Goal: Task Accomplishment & Management: Manage account settings

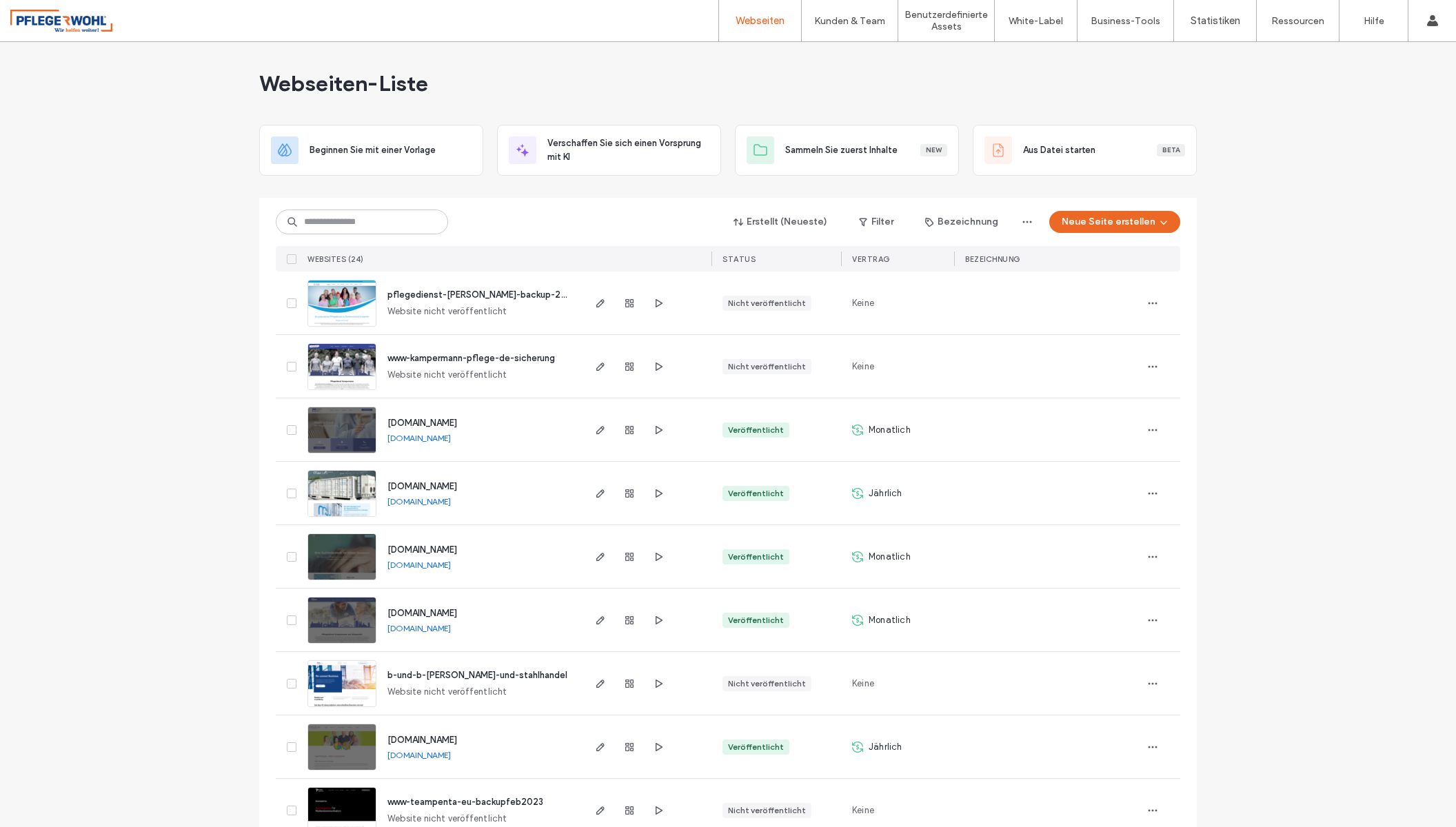
click at [476, 676] on span "b-und-b-eisen-und-stahlhandel" at bounding box center [477, 676] width 180 height 11
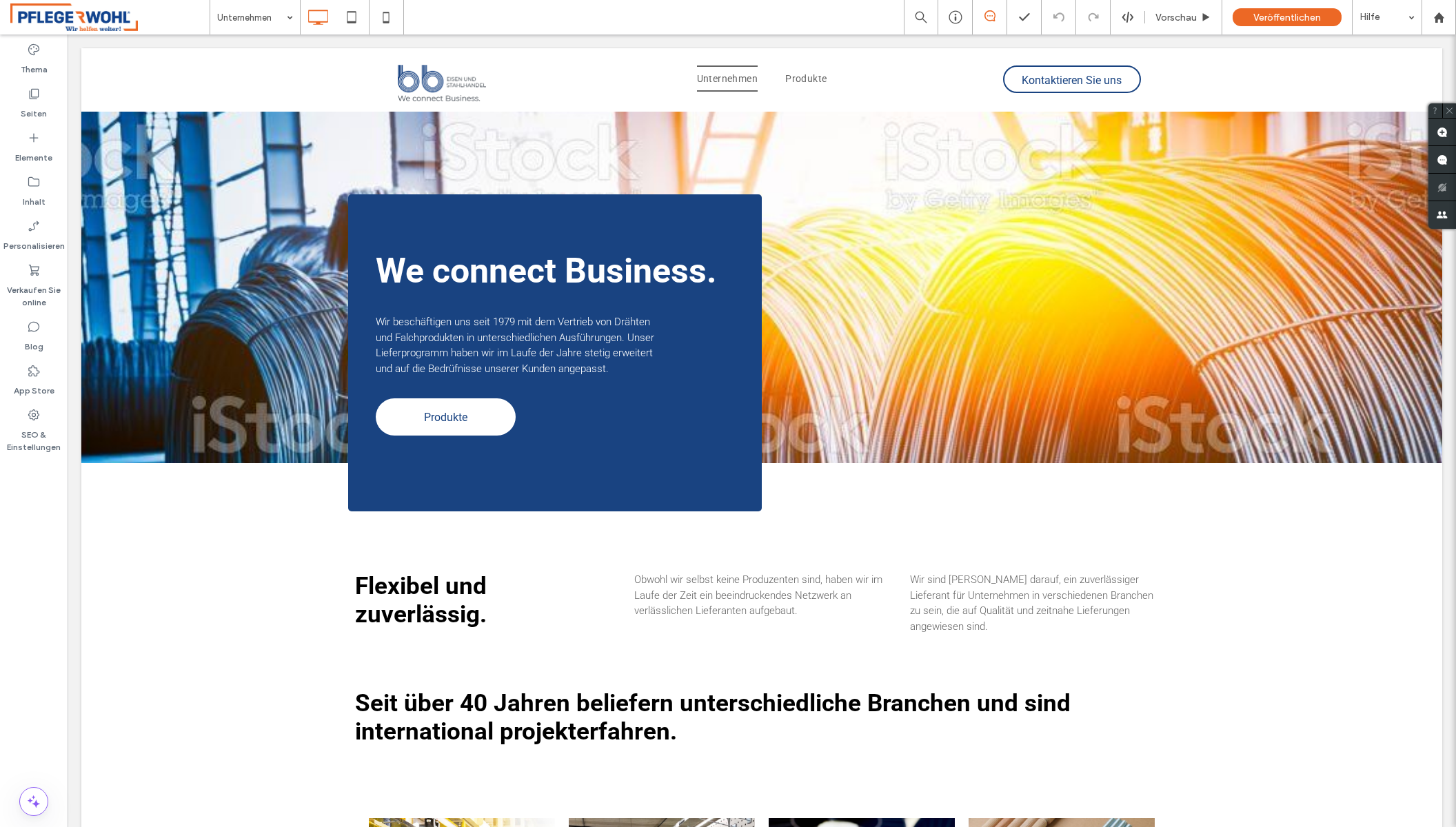
click at [400, 224] on html ".wqwq-1{fill:#231f20;} .cls-1q, .cls-2q { fill-rule: evenodd; } .cls-2q { fill:…" at bounding box center [728, 413] width 1456 height 827
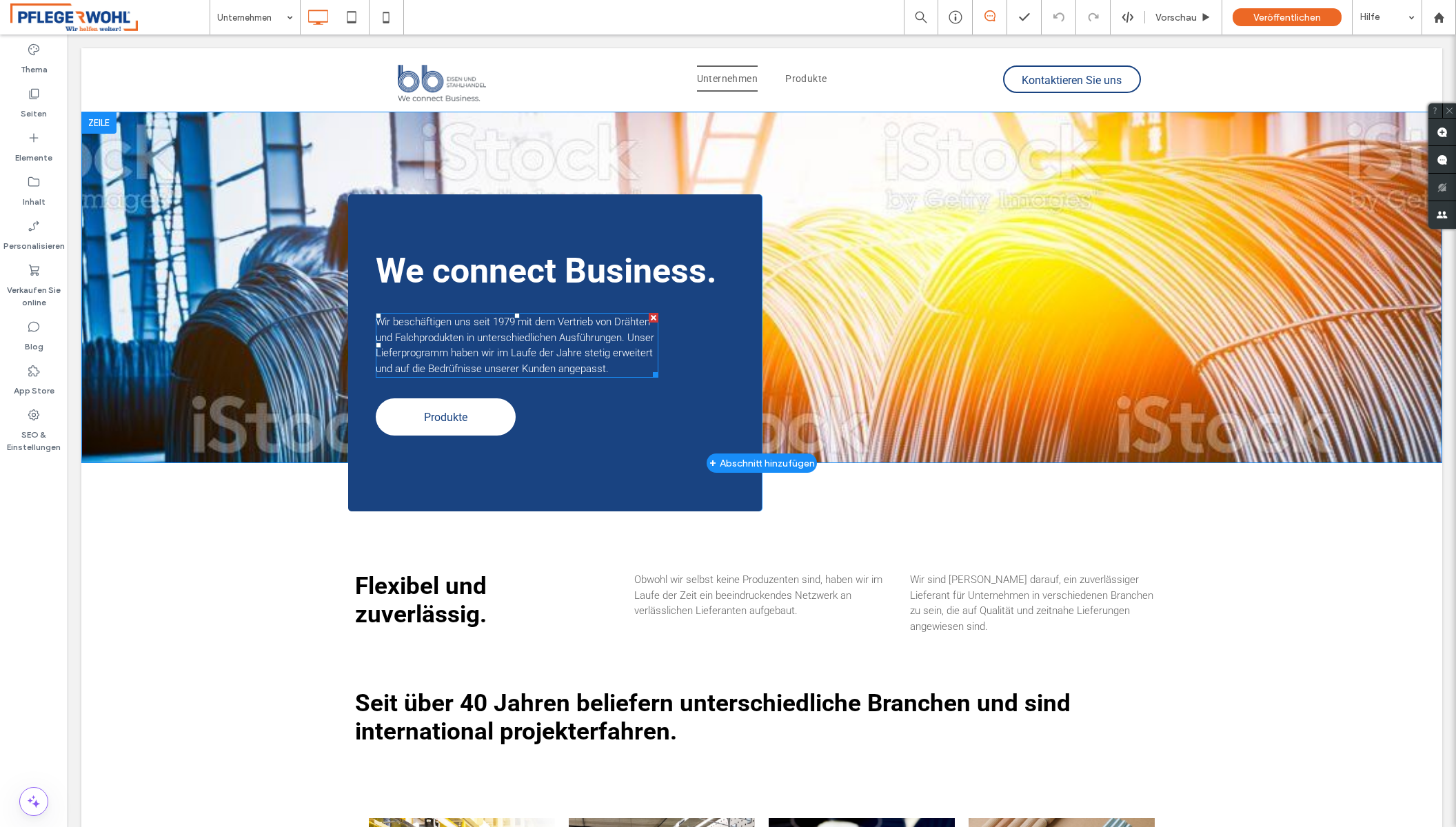
click at [601, 361] on p "Wir beschäftigen uns seit 1979 mit dem Vertrieb von Drähten und Falchprodukten …" at bounding box center [517, 345] width 282 height 62
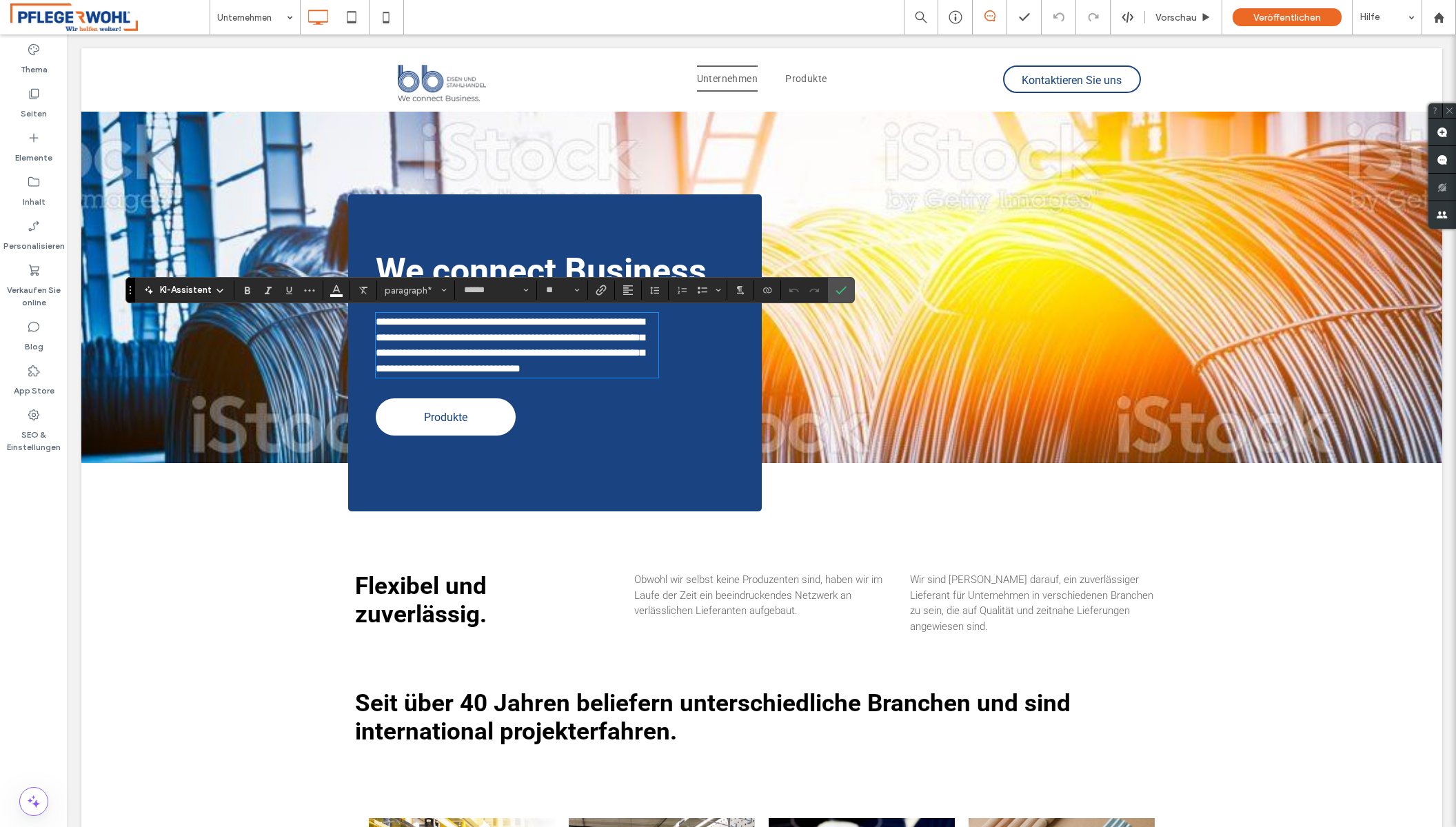
click at [509, 268] on span "We connect Business." at bounding box center [546, 271] width 341 height 40
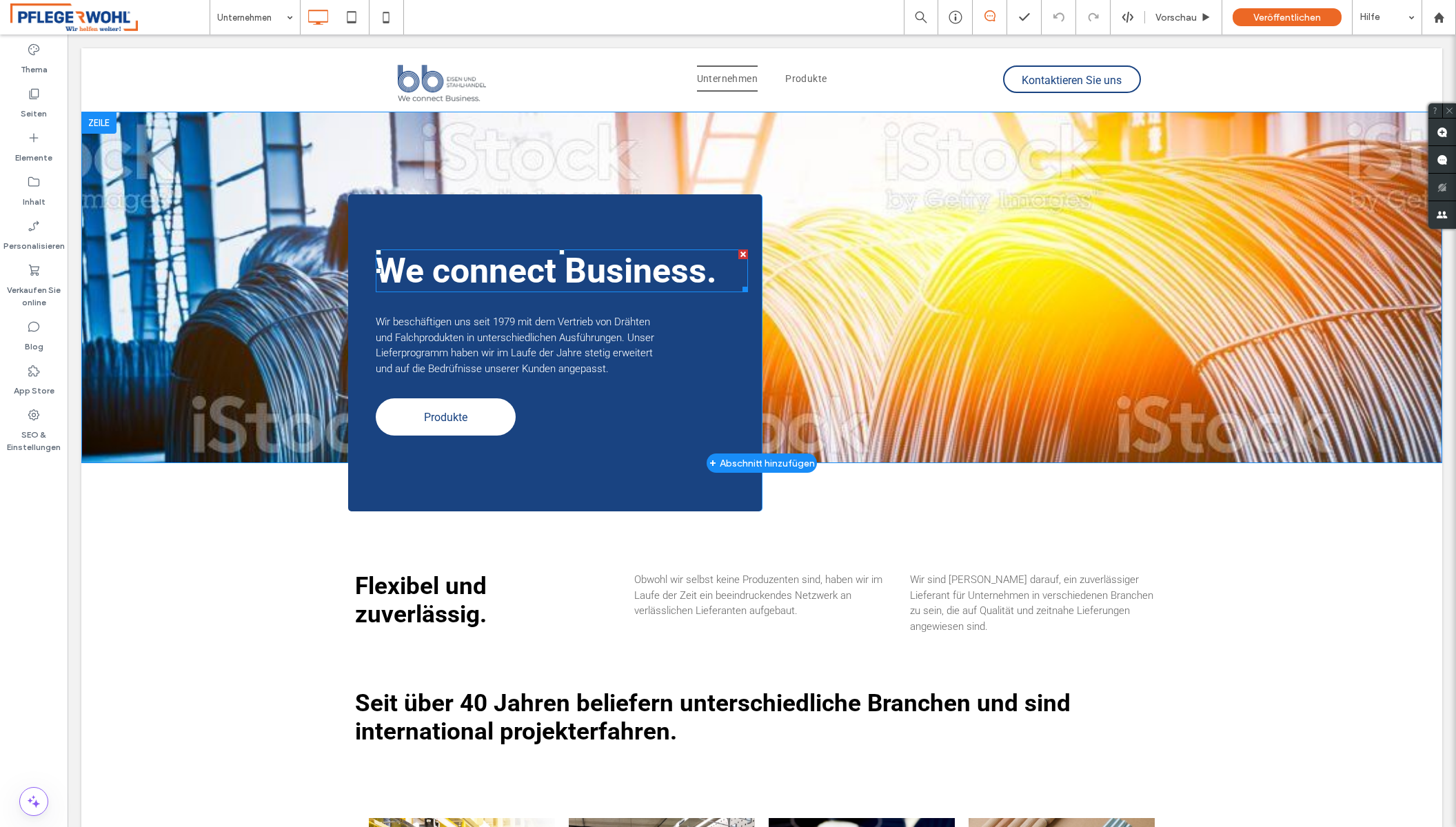
click at [509, 268] on span "We connect Business." at bounding box center [546, 271] width 341 height 40
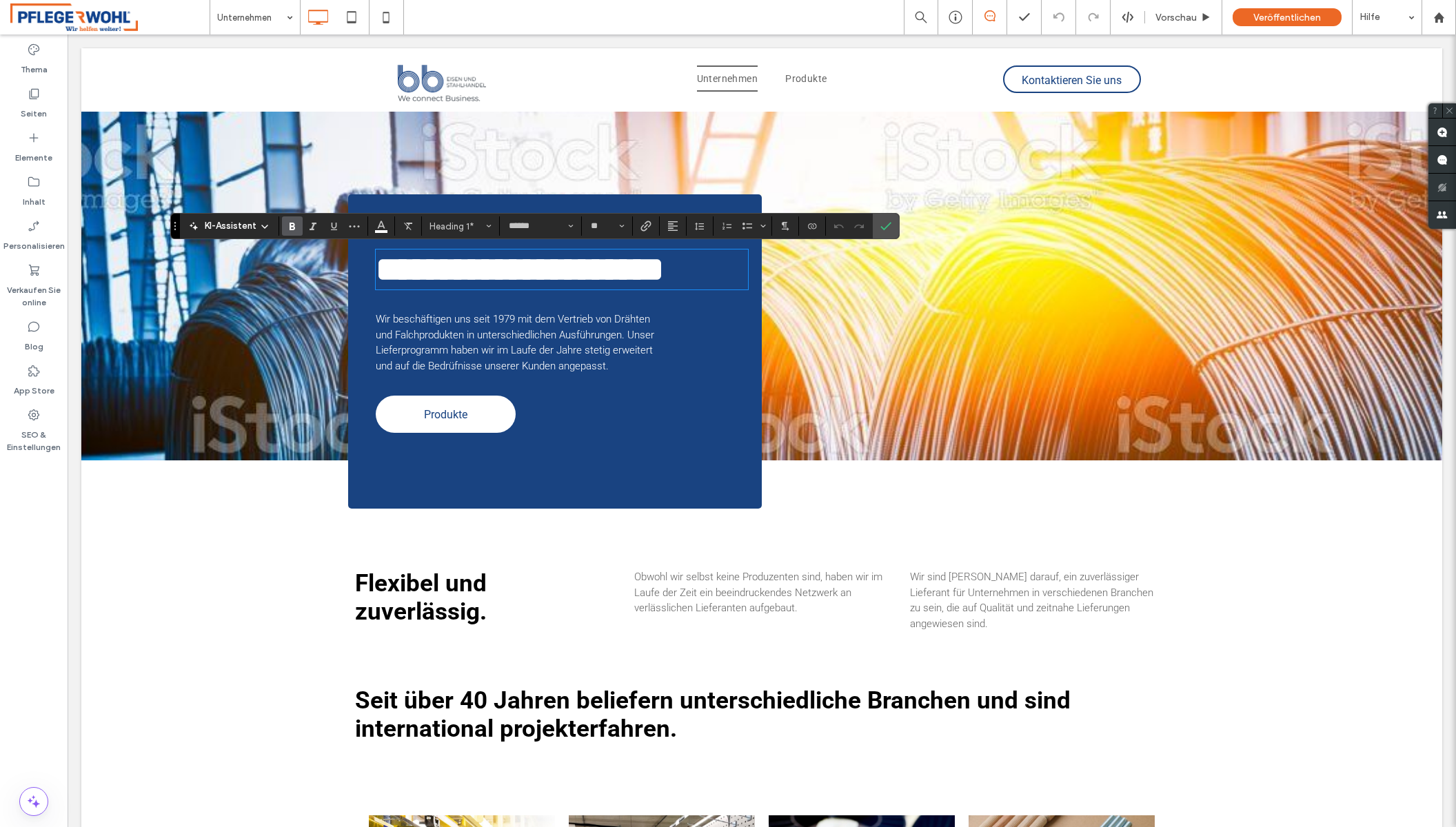
drag, startPoint x: 98, startPoint y: 271, endPoint x: 662, endPoint y: 143, distance: 578.3
click at [662, 143] on div "**********" at bounding box center [762, 286] width 1361 height 348
click at [1050, 200] on div at bounding box center [968, 199] width 400 height 11
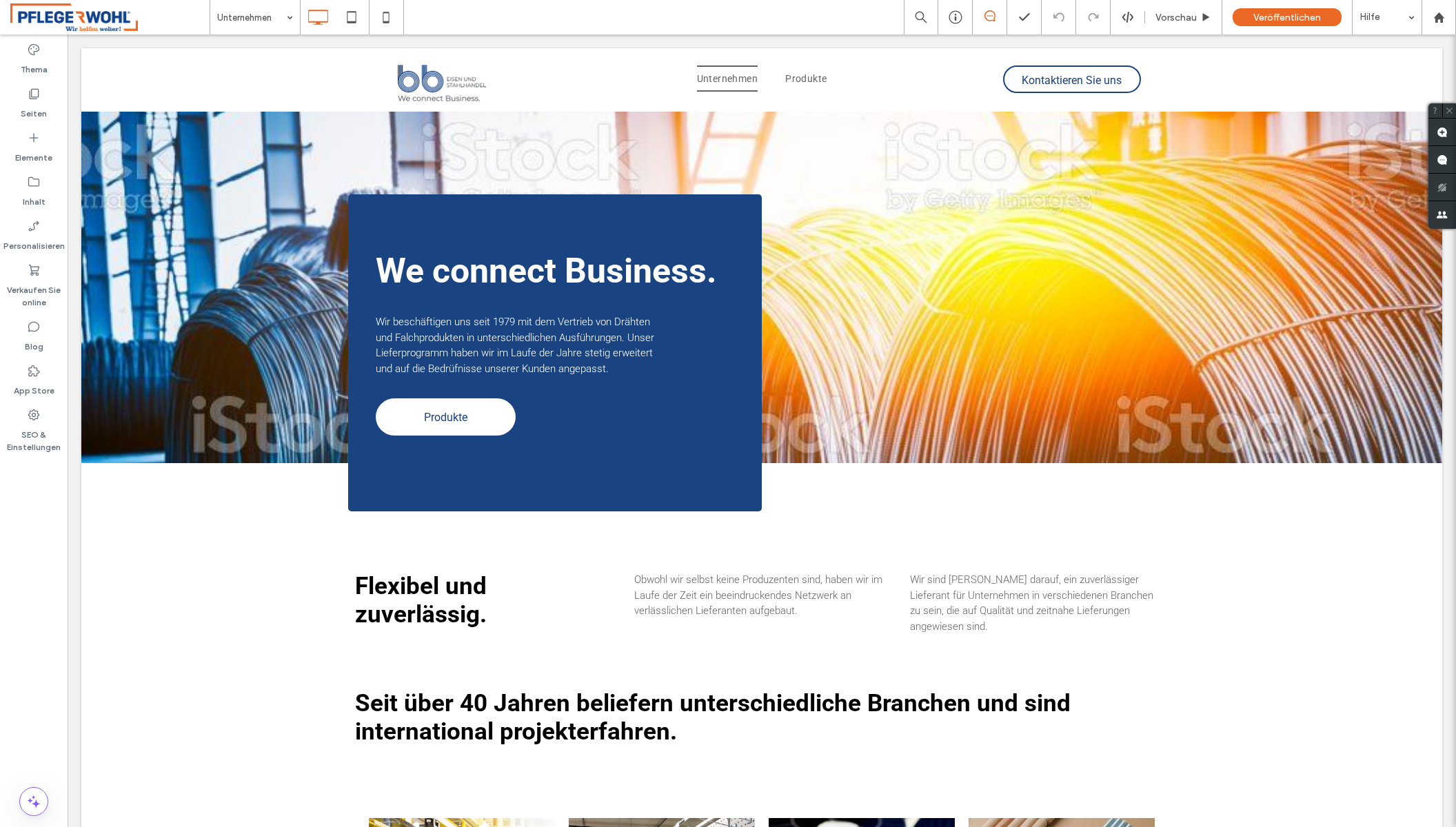
click at [1213, 246] on div "We connect Business. Wir beschäftigen uns seit 1979 mit dem Vertrieb von Drähte…" at bounding box center [762, 288] width 1361 height 351
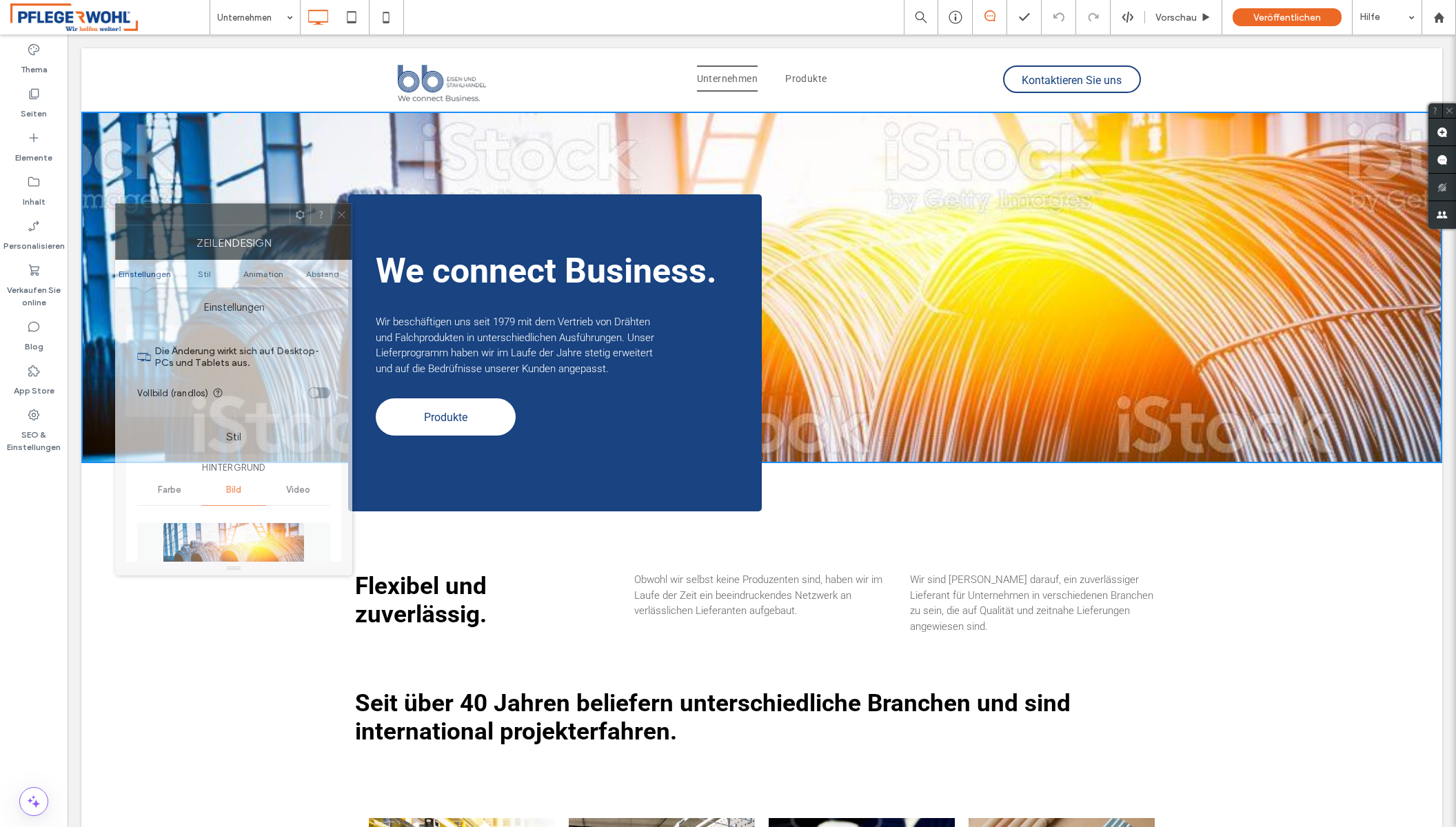
drag, startPoint x: 204, startPoint y: 237, endPoint x: 242, endPoint y: 209, distance: 47.2
click at [242, 209] on div at bounding box center [202, 214] width 174 height 21
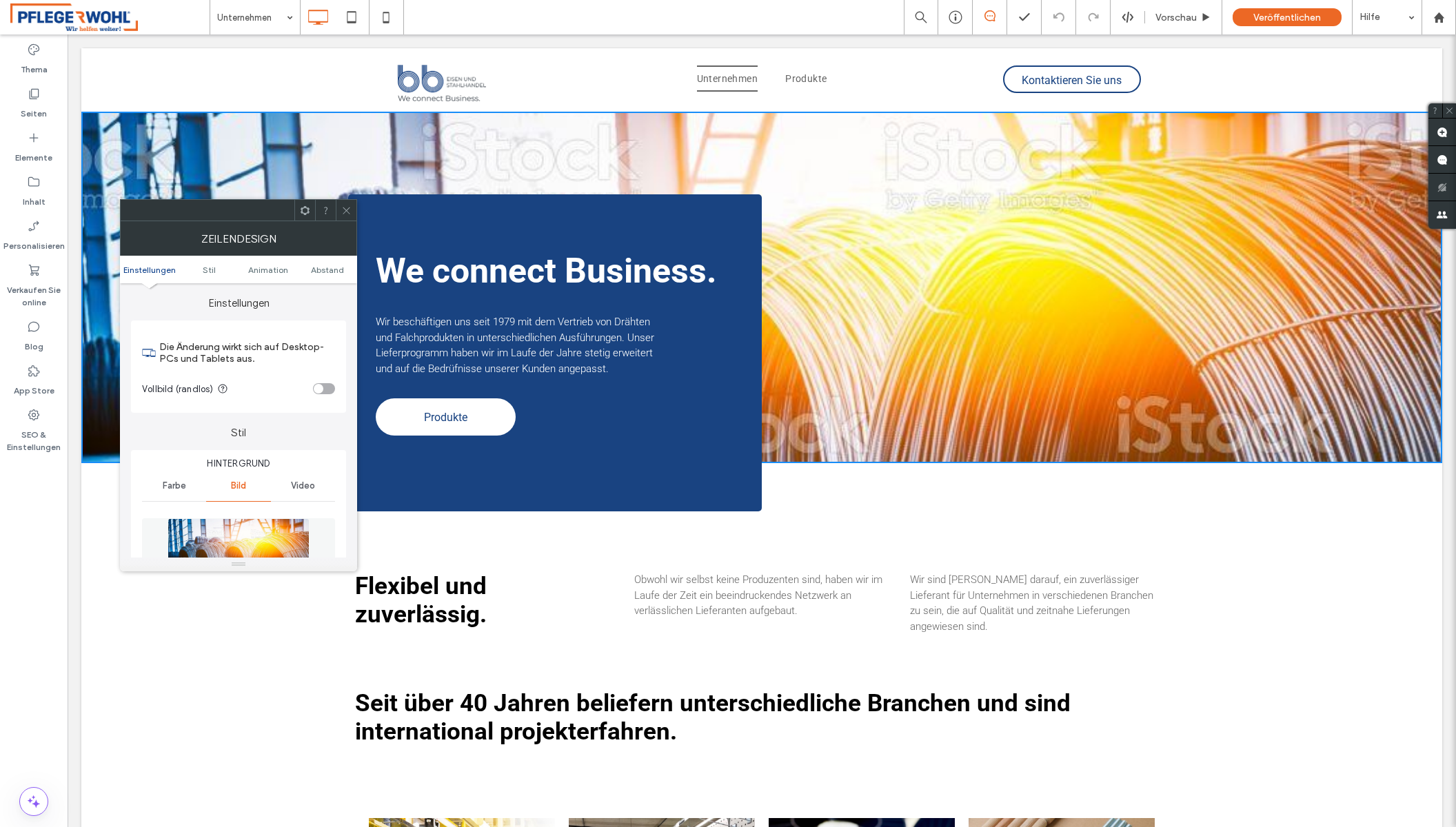
click at [255, 539] on img at bounding box center [238, 565] width 142 height 95
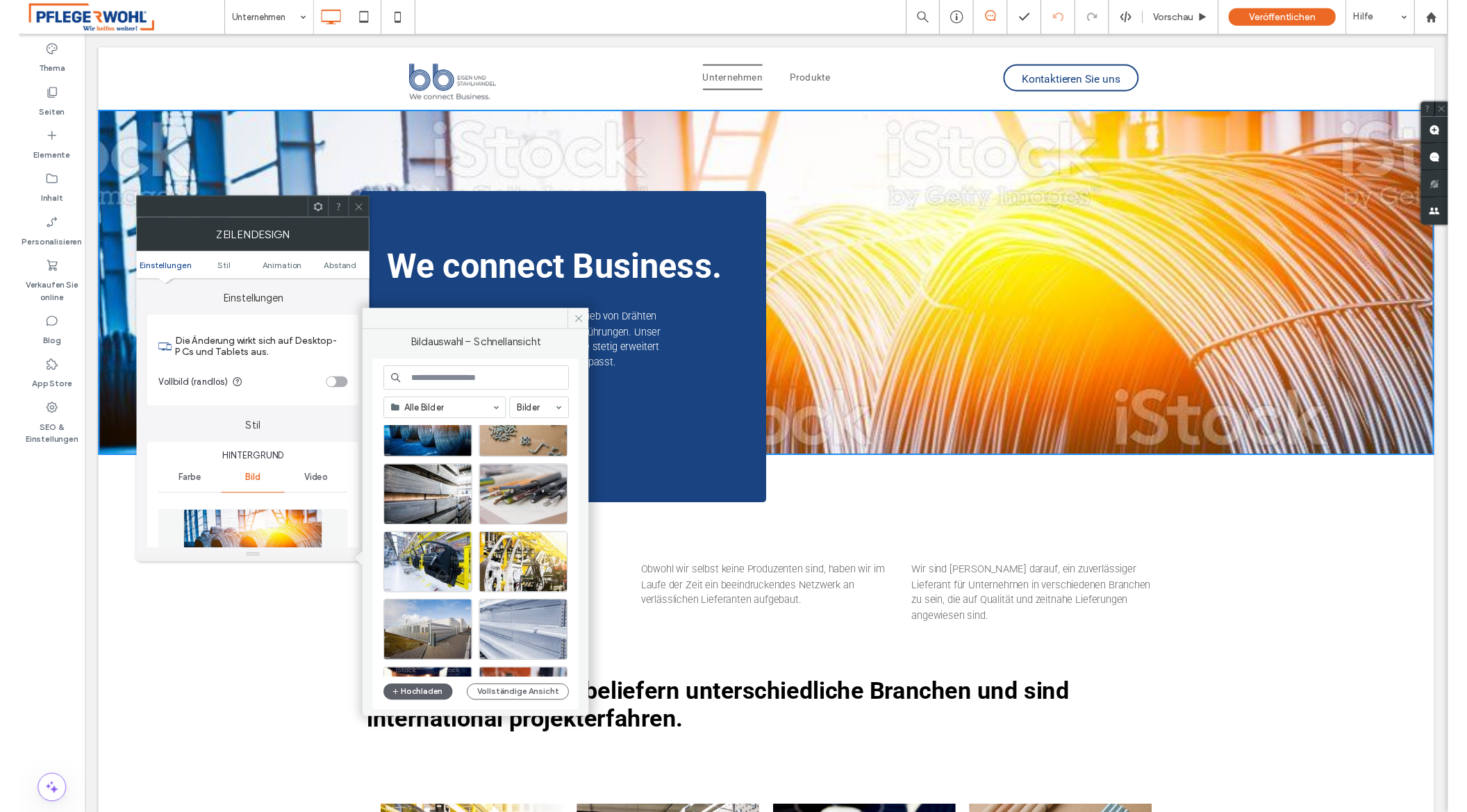
scroll to position [565, 0]
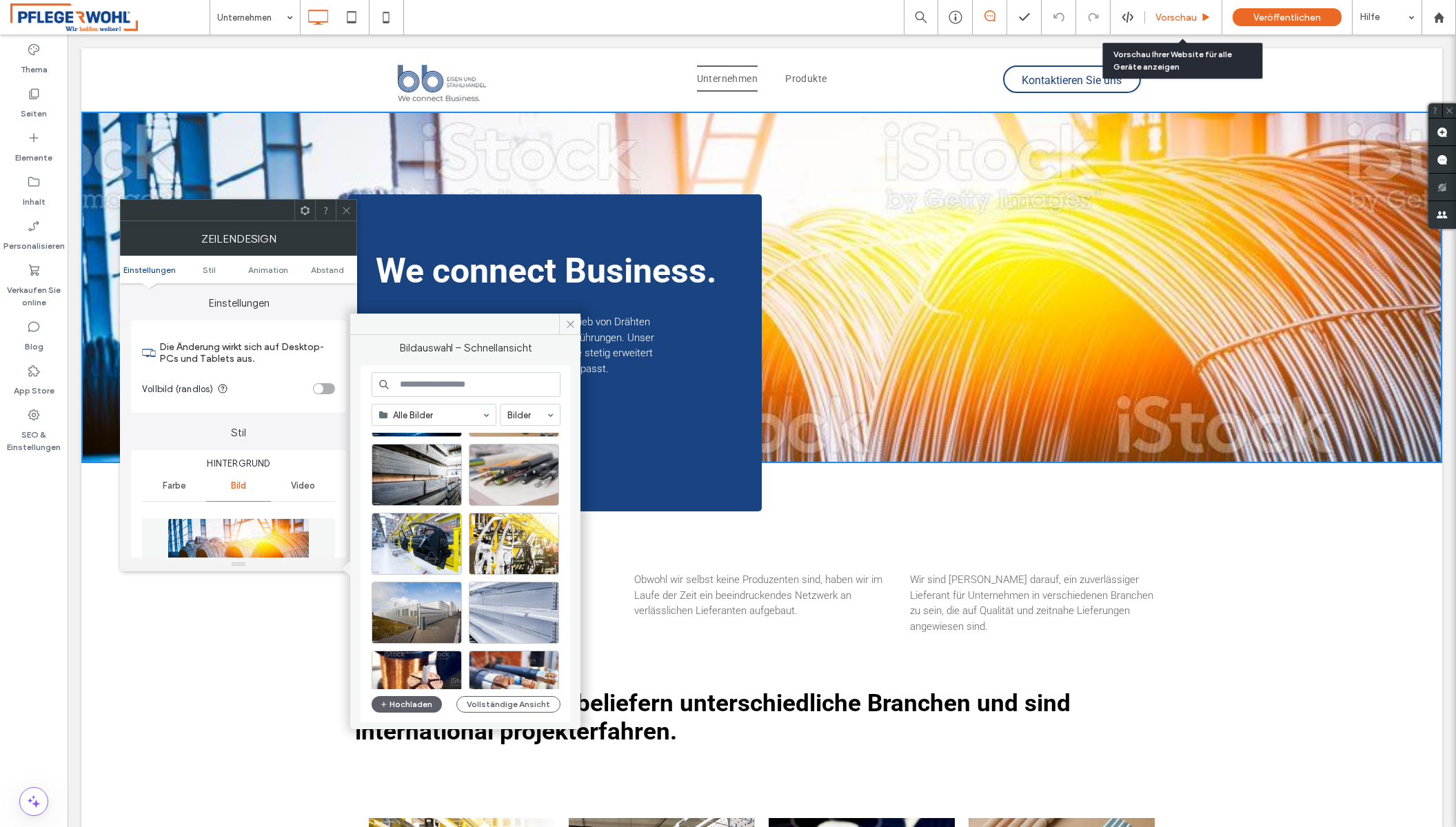
click at [1181, 11] on span "Vorschau" at bounding box center [1176, 17] width 41 height 11
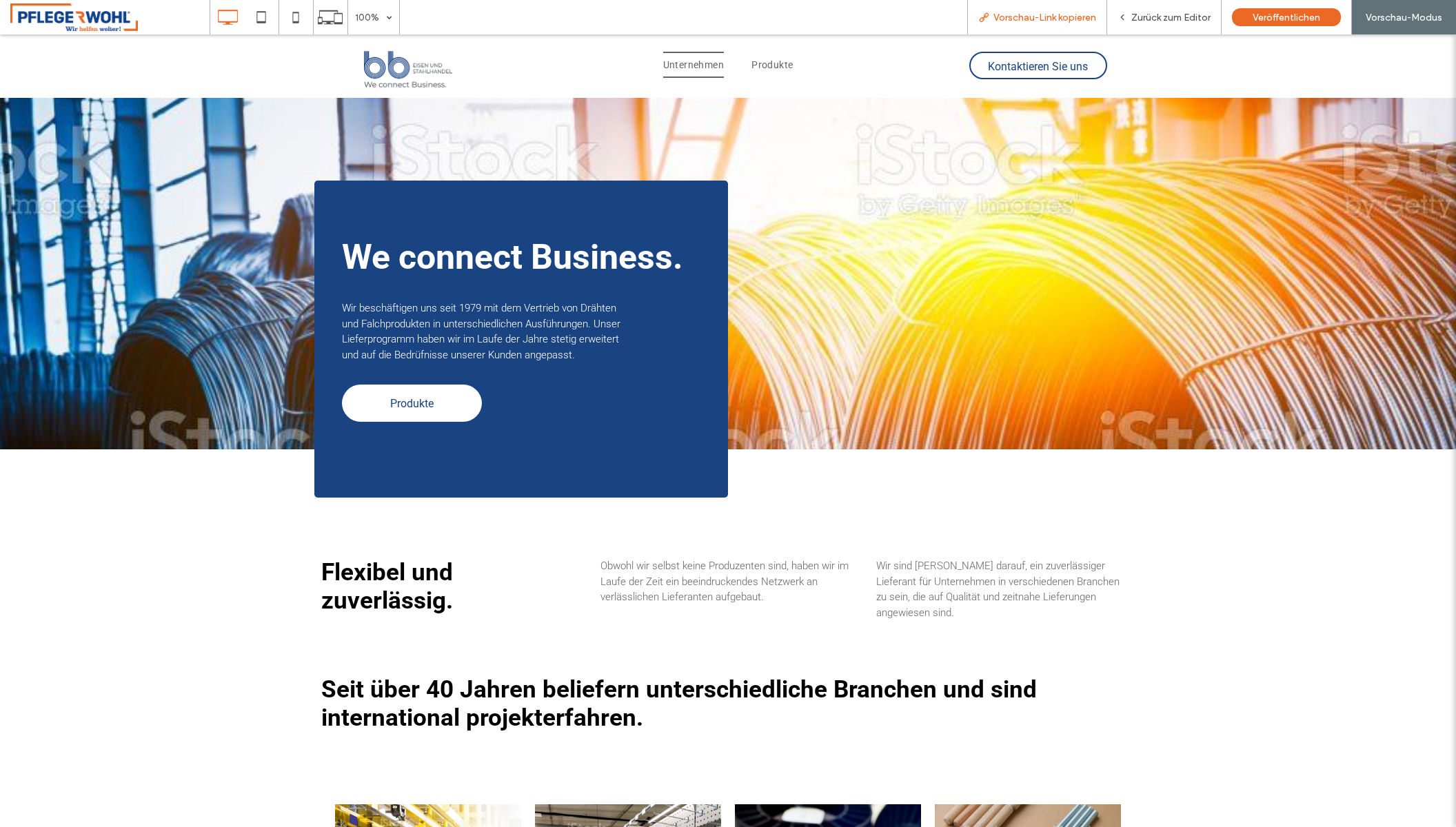
click at [1074, 17] on span "Vorschau-Link kopieren" at bounding box center [1044, 17] width 103 height 11
